Goal: Find specific page/section: Find specific page/section

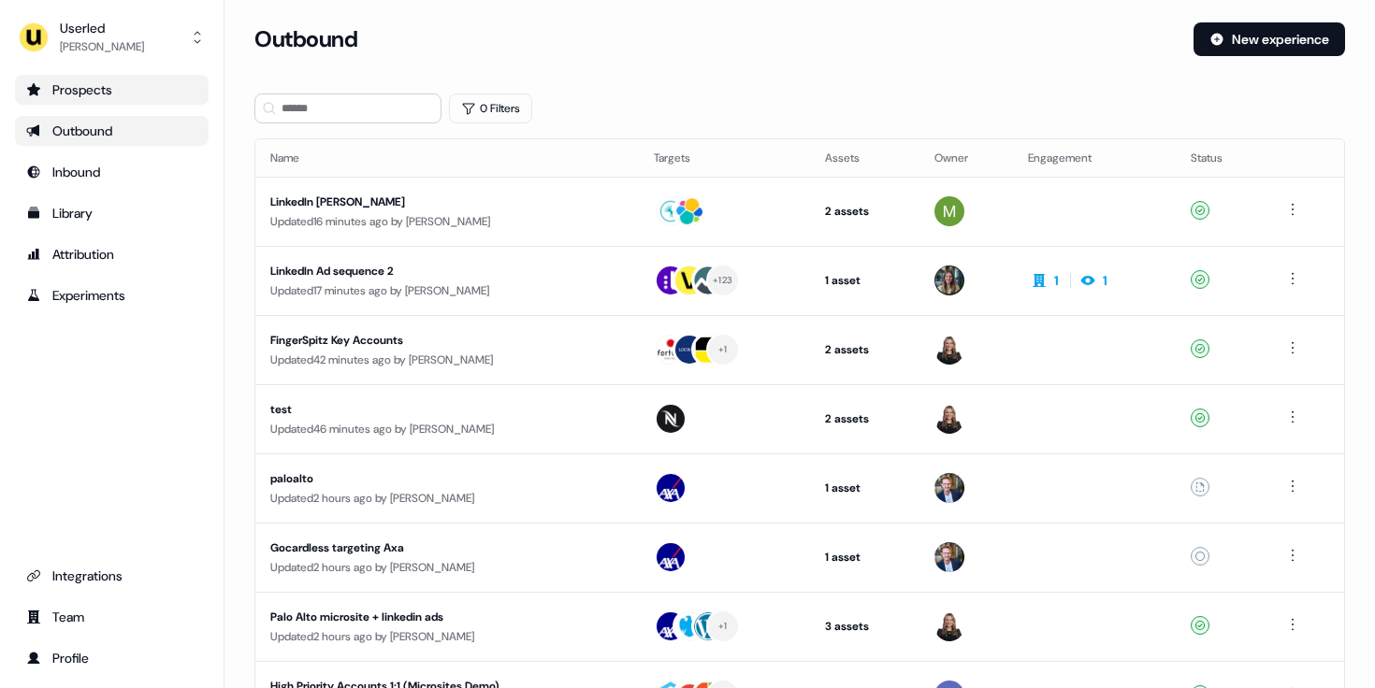
click at [116, 79] on link "Prospects" at bounding box center [112, 90] width 194 height 30
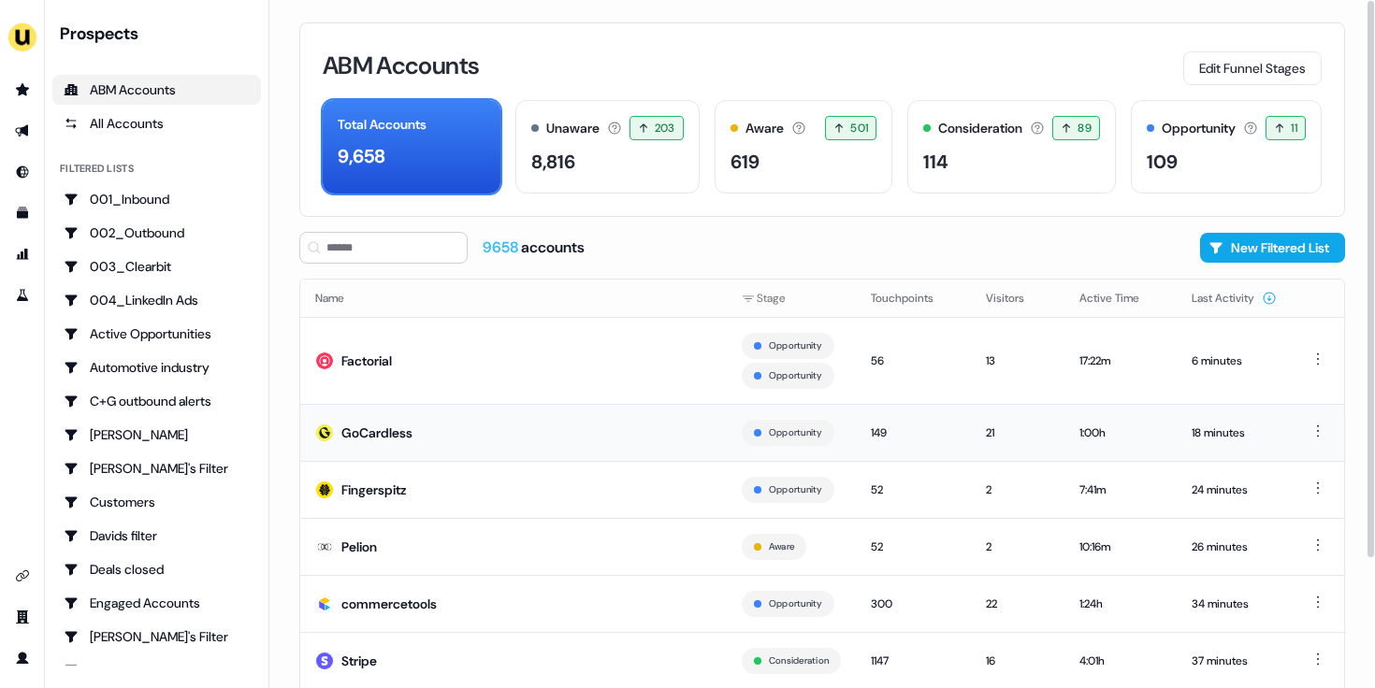
click at [388, 432] on div "GoCardless" at bounding box center [376, 433] width 71 height 19
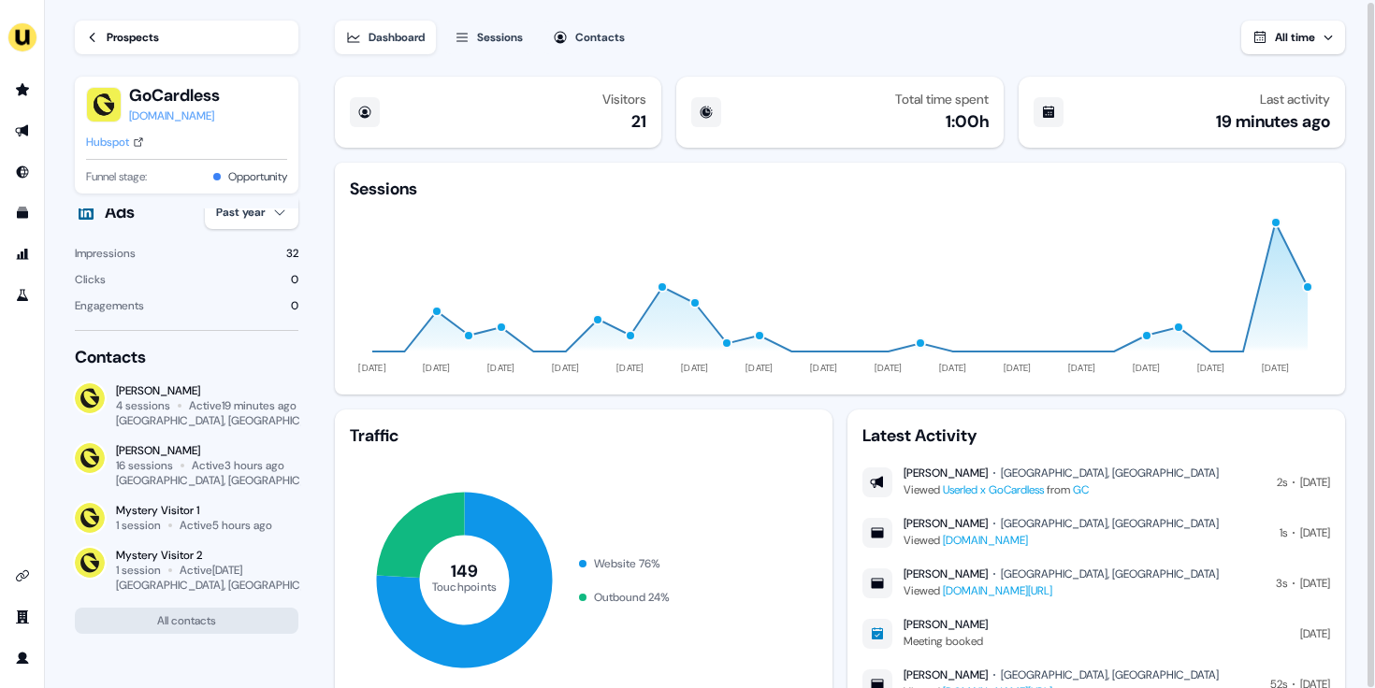
scroll to position [80, 0]
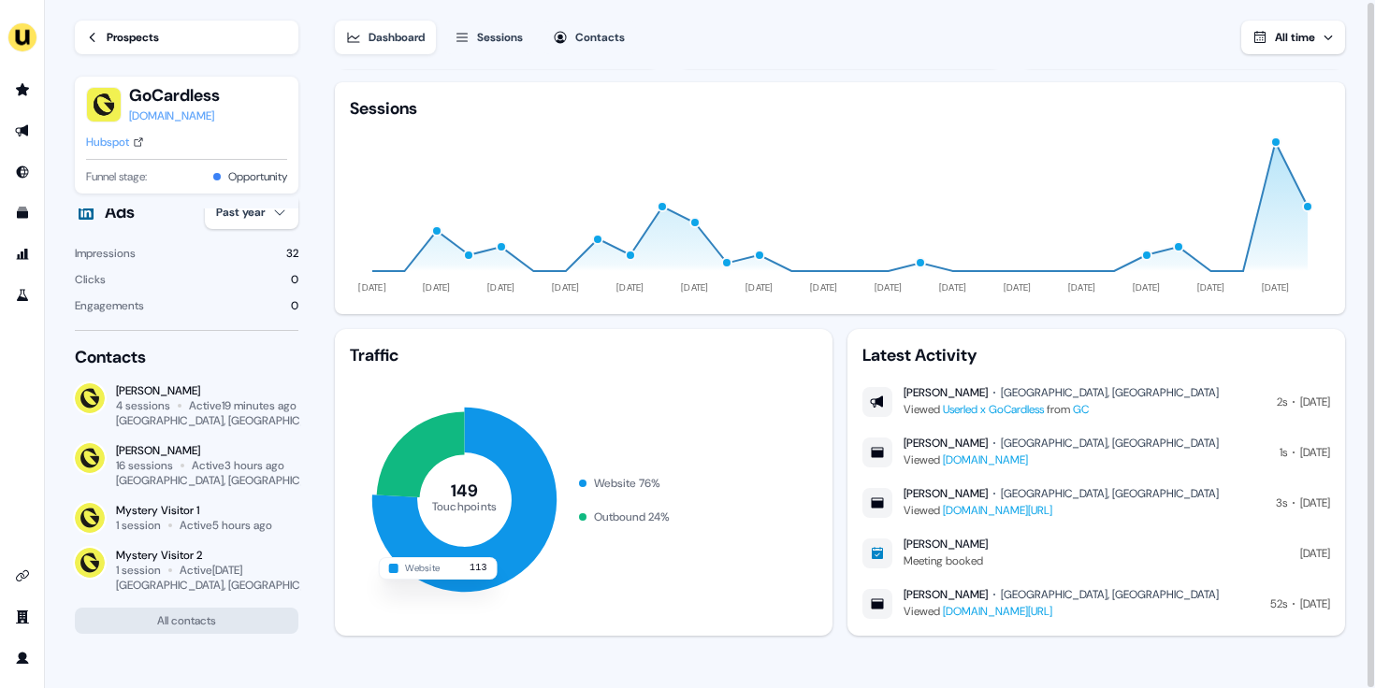
click at [521, 494] on icon at bounding box center [463, 500] width 184 height 184
